Goal: Check status

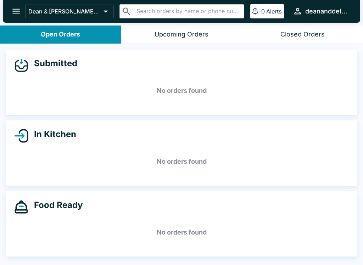
click at [152, 144] on div "In Kitchen No orders found" at bounding box center [181, 152] width 351 height 65
click at [151, 144] on div "In Kitchen No orders found" at bounding box center [181, 152] width 351 height 65
click at [150, 143] on div "In Kitchen No orders found" at bounding box center [181, 152] width 351 height 65
click at [149, 143] on div "In Kitchen No orders found" at bounding box center [181, 152] width 351 height 65
click at [148, 147] on div "In Kitchen No orders found" at bounding box center [181, 152] width 351 height 65
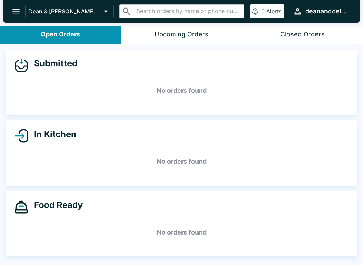
click at [148, 147] on div "In Kitchen No orders found" at bounding box center [181, 152] width 351 height 65
click at [155, 146] on div "In Kitchen No orders found" at bounding box center [181, 152] width 351 height 65
click at [150, 147] on div "In Kitchen No orders found" at bounding box center [181, 152] width 351 height 65
click at [149, 147] on div "In Kitchen No orders found" at bounding box center [181, 152] width 351 height 65
click at [154, 148] on div "In Kitchen No orders found" at bounding box center [181, 152] width 351 height 65
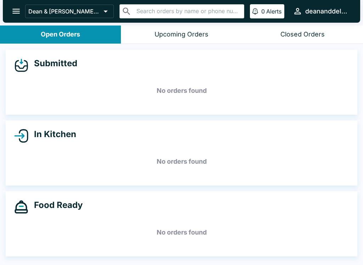
click at [147, 147] on div "In Kitchen No orders found" at bounding box center [181, 152] width 351 height 65
click at [148, 145] on div "In Kitchen No orders found" at bounding box center [181, 152] width 351 height 65
click at [157, 150] on h5 "No orders found" at bounding box center [181, 162] width 334 height 26
click at [151, 149] on h5 "No orders found" at bounding box center [181, 162] width 334 height 26
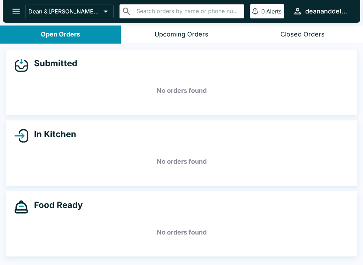
click at [151, 149] on h5 "No orders found" at bounding box center [181, 162] width 334 height 26
click at [152, 152] on h5 "No orders found" at bounding box center [181, 162] width 334 height 26
click at [152, 155] on h5 "No orders found" at bounding box center [181, 162] width 334 height 26
